Goal: Task Accomplishment & Management: Manage account settings

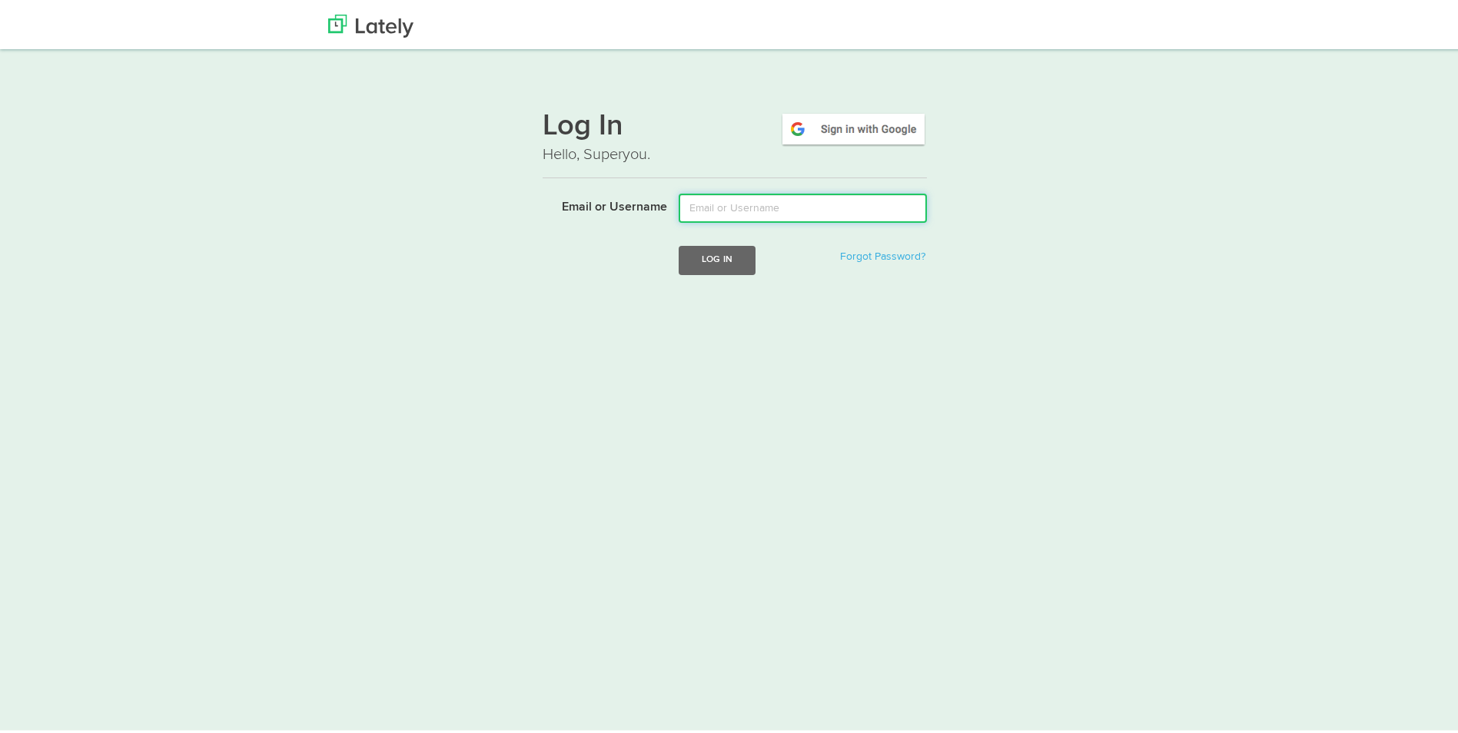
click at [771, 215] on input "Email or Username" at bounding box center [802, 205] width 248 height 29
type input "varroyos@kensingtonassetmanagement.com"
click at [715, 266] on button "Log In" at bounding box center [716, 257] width 77 height 28
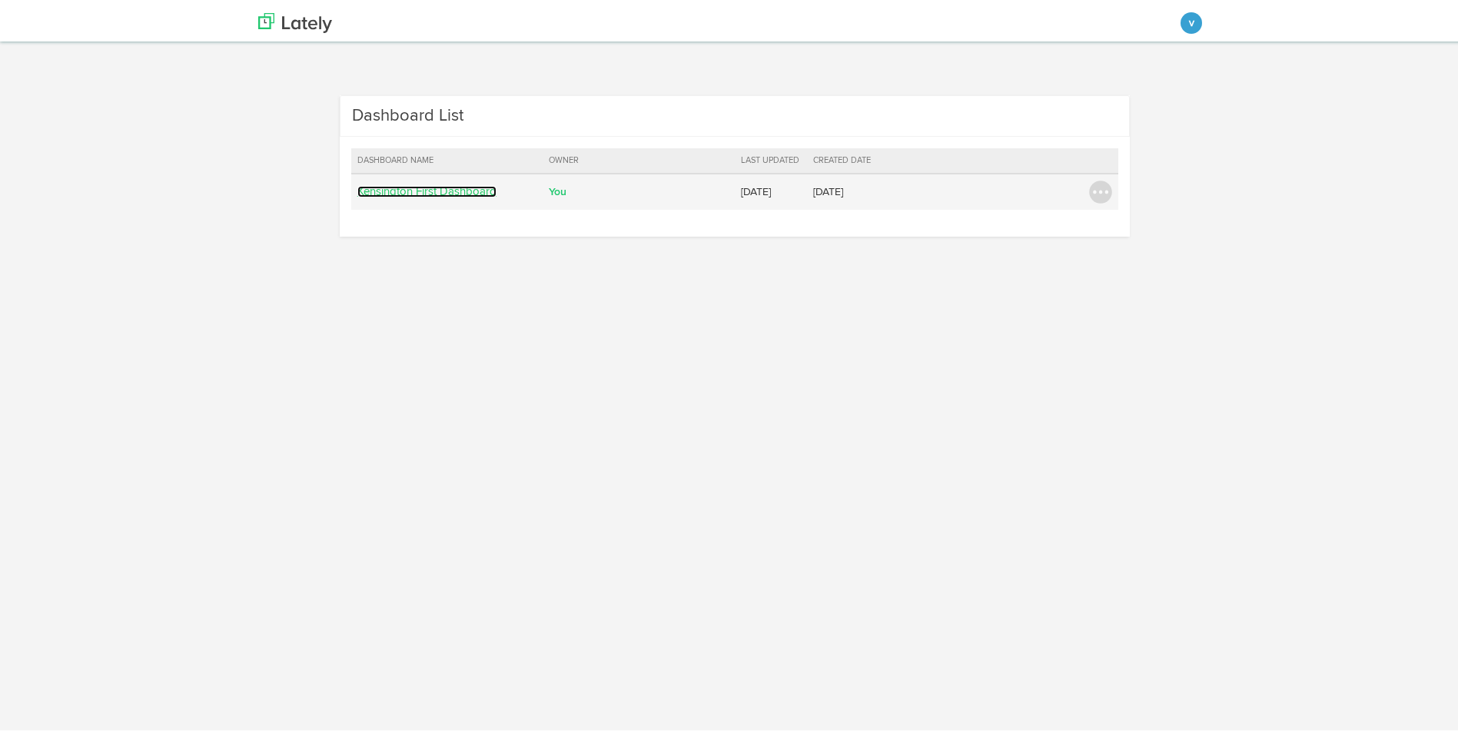
click at [440, 192] on link "Kensington First Dashboard" at bounding box center [426, 189] width 139 height 12
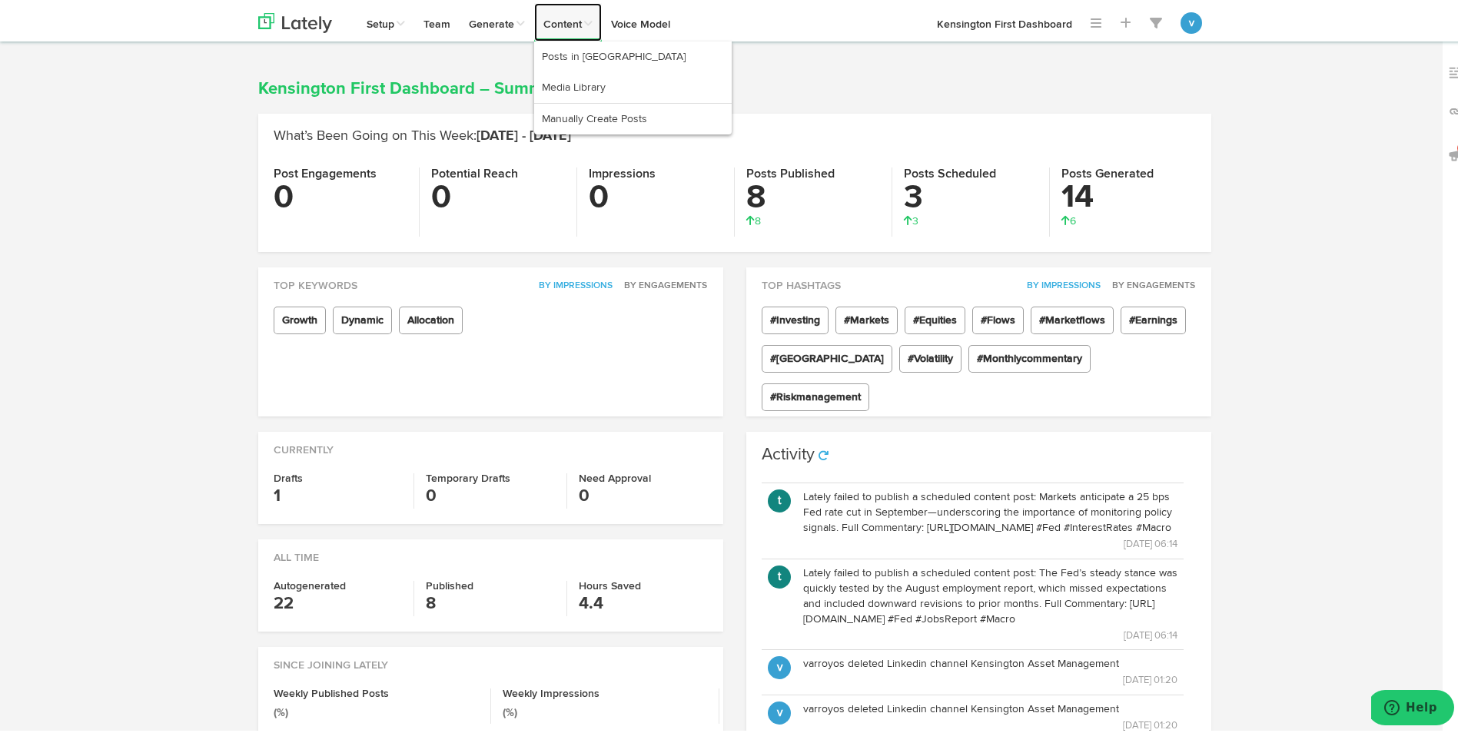
click at [549, 23] on link "Content" at bounding box center [568, 19] width 68 height 38
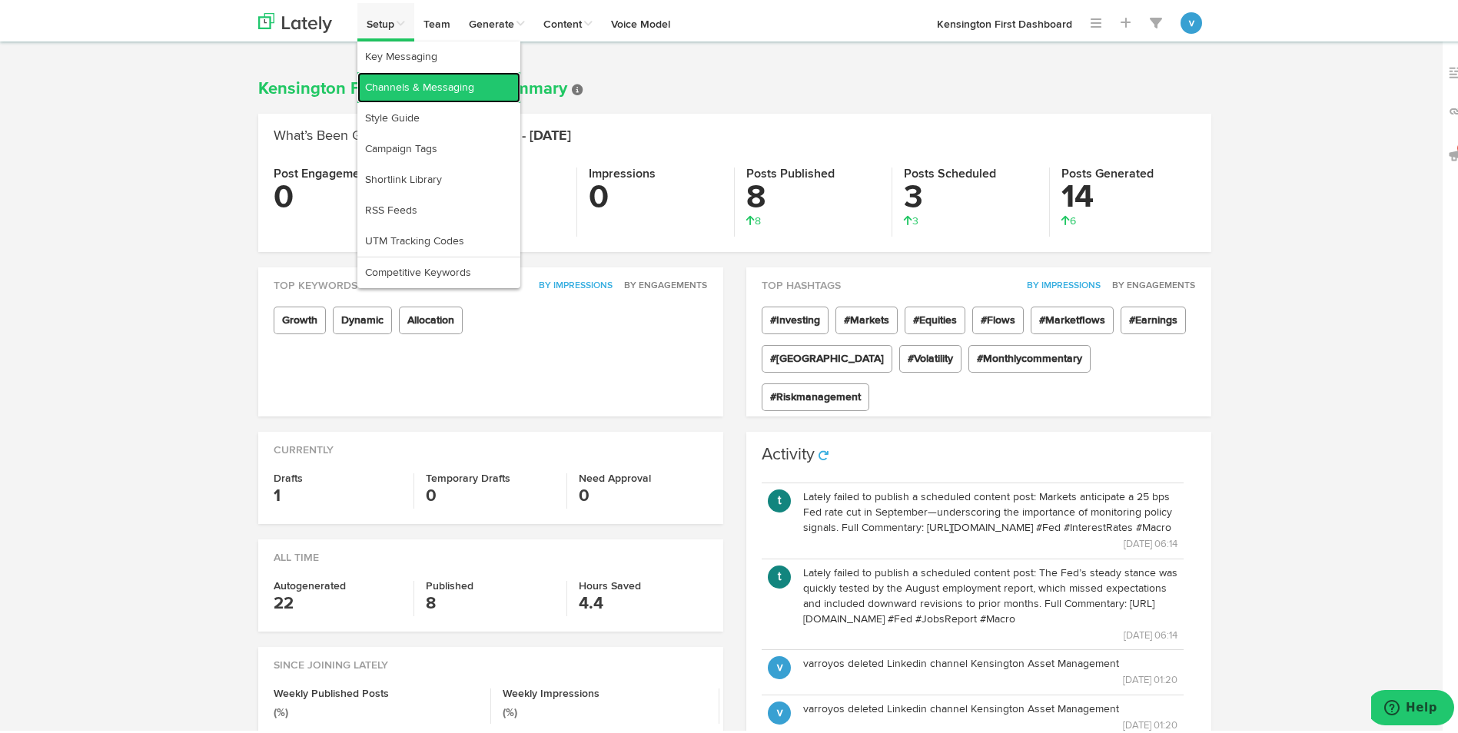
click at [383, 77] on link "Channels & Messaging" at bounding box center [438, 84] width 163 height 31
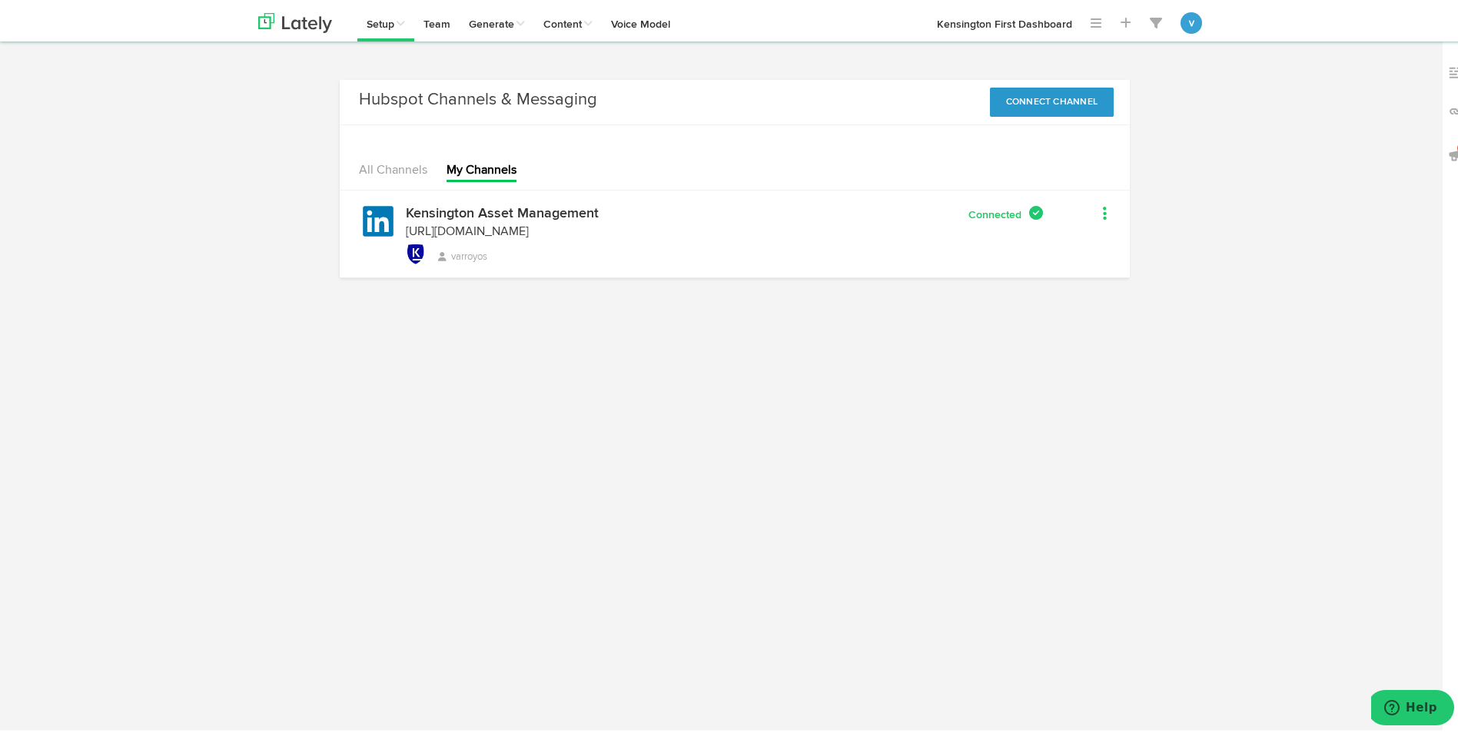
click at [1093, 208] on link at bounding box center [1086, 212] width 41 height 22
click at [1092, 245] on link "Remove" at bounding box center [1105, 243] width 78 height 25
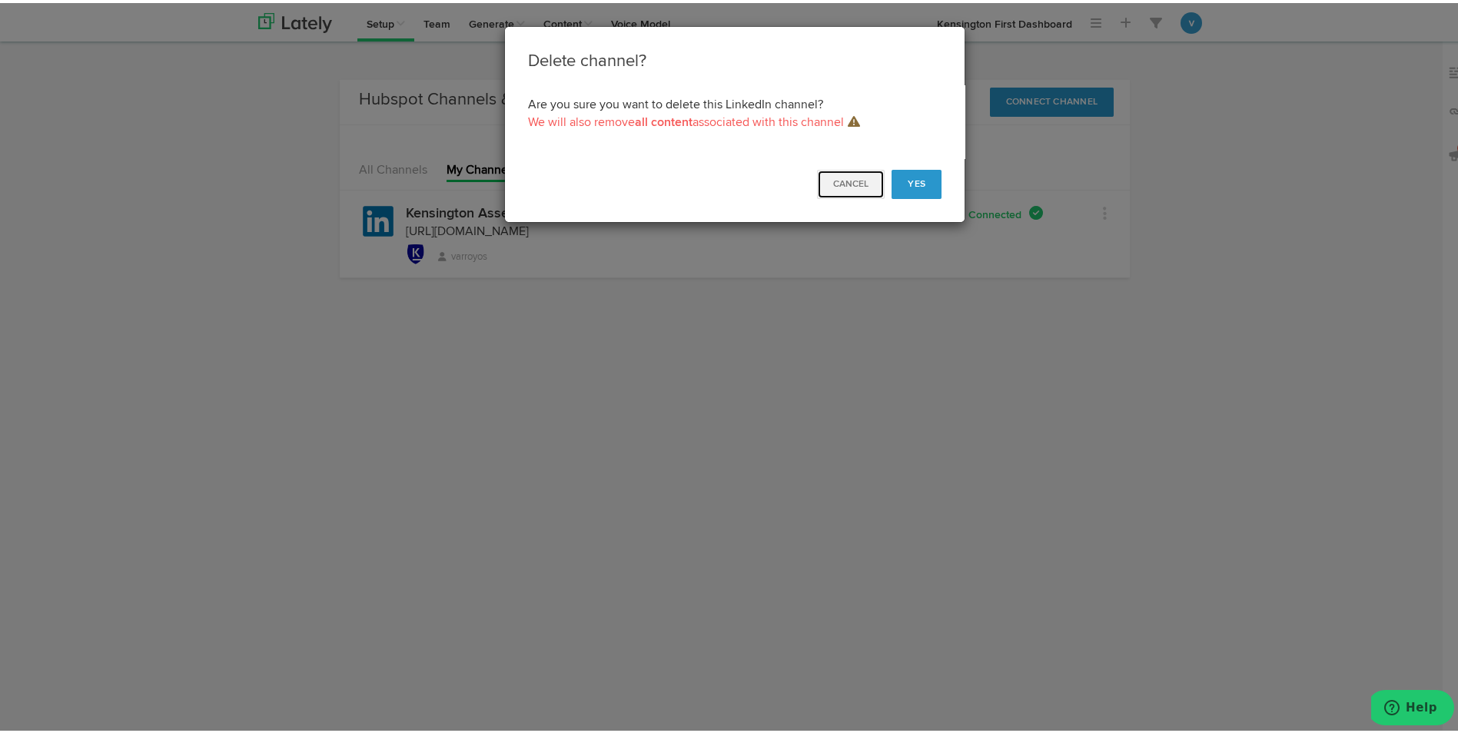
click at [856, 178] on button "Cancel" at bounding box center [851, 181] width 68 height 29
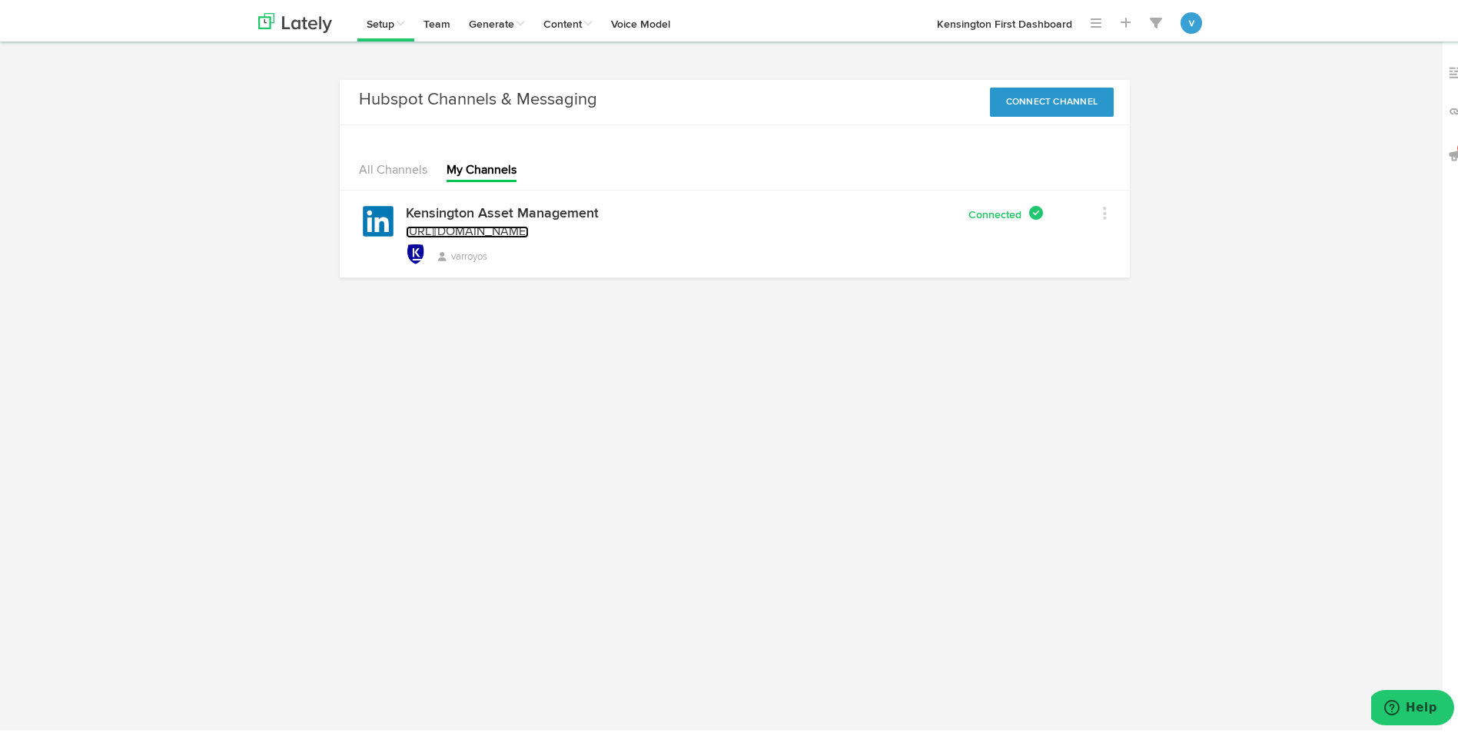
click at [525, 223] on link "[URL][DOMAIN_NAME]" at bounding box center [467, 229] width 123 height 12
click at [1038, 101] on button "Connect Channel" at bounding box center [1052, 99] width 124 height 29
click at [1056, 127] on link "Hubspot" at bounding box center [1075, 133] width 78 height 25
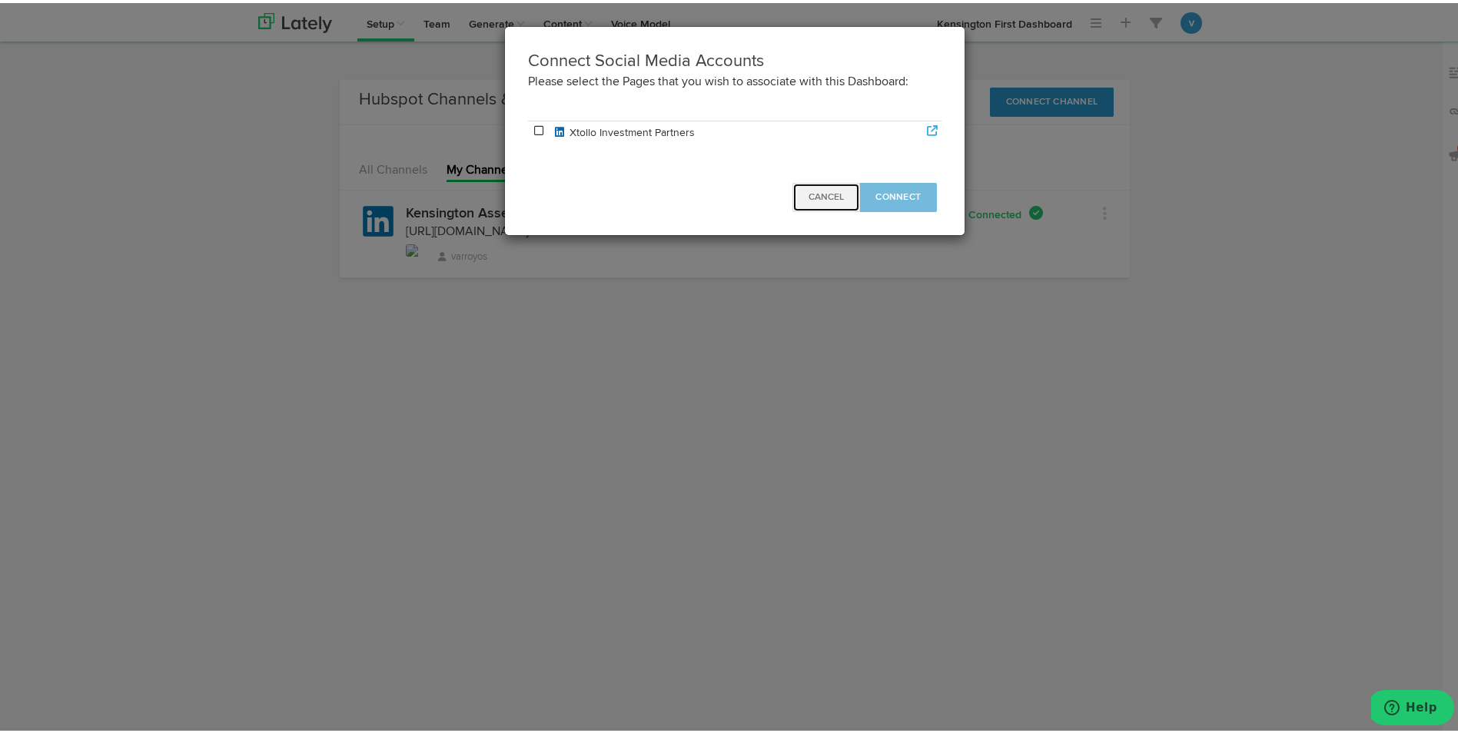
click at [821, 194] on span "Cancel" at bounding box center [825, 194] width 35 height 9
